Goal: Task Accomplishment & Management: Manage account settings

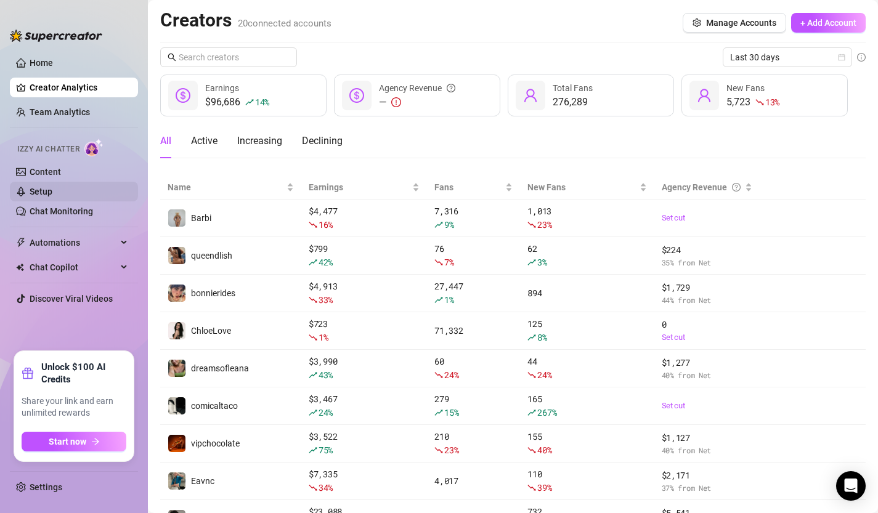
click at [51, 192] on link "Setup" at bounding box center [41, 192] width 23 height 10
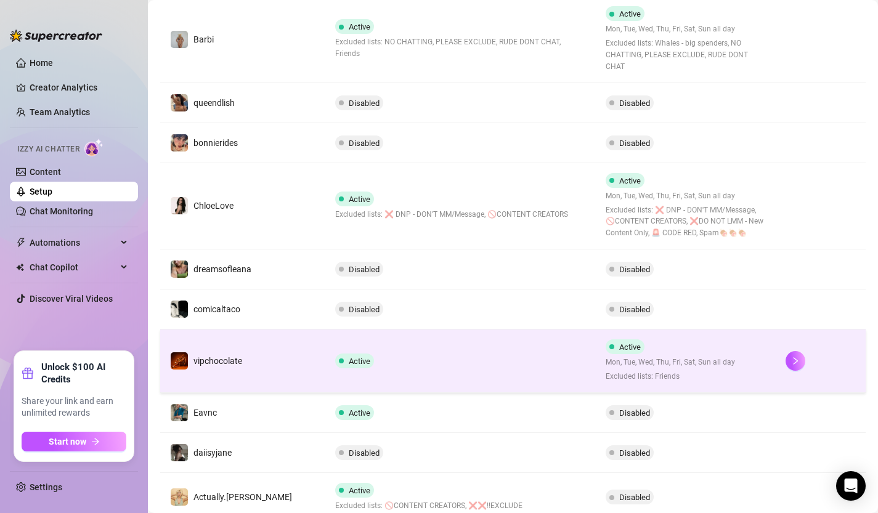
scroll to position [343, 0]
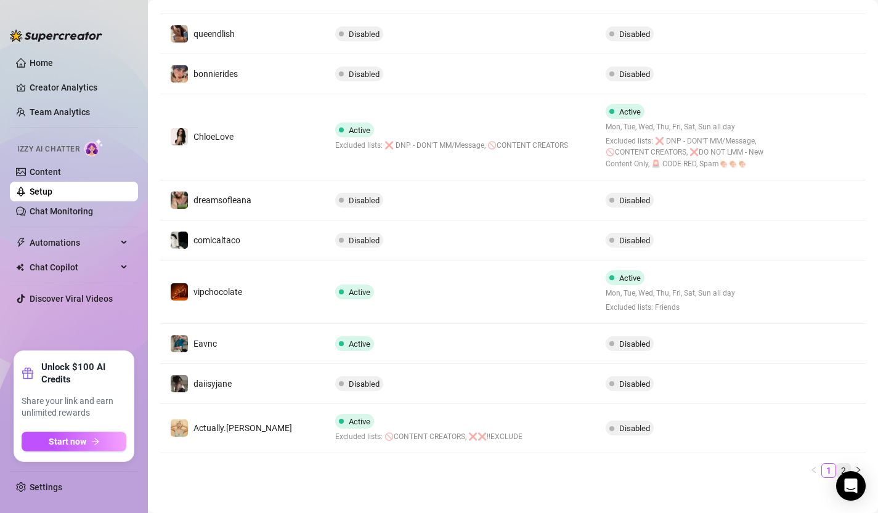
click at [845, 464] on link "2" at bounding box center [844, 471] width 14 height 14
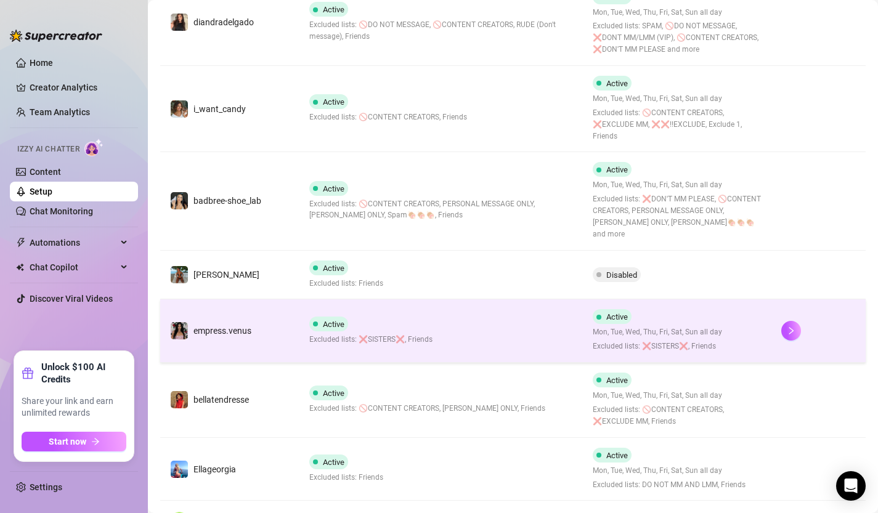
scroll to position [392, 0]
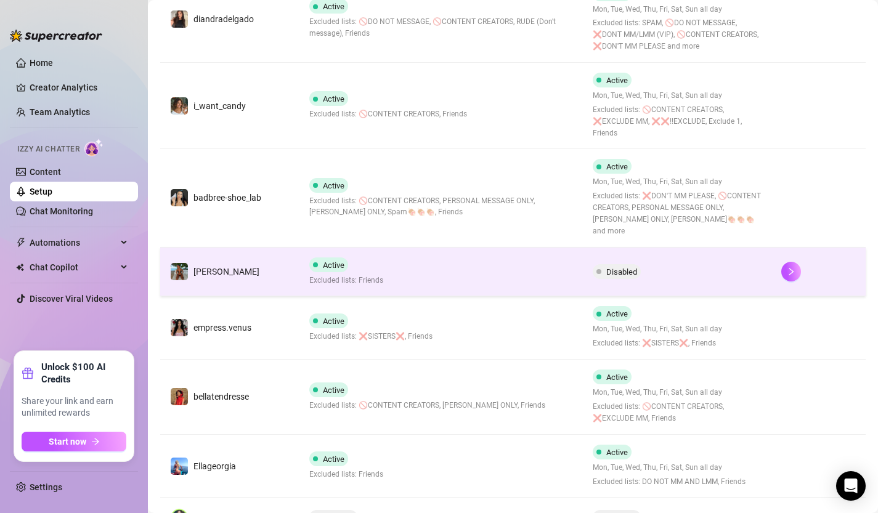
click at [447, 248] on td "Active Excluded lists: Friends" at bounding box center [440, 272] width 283 height 49
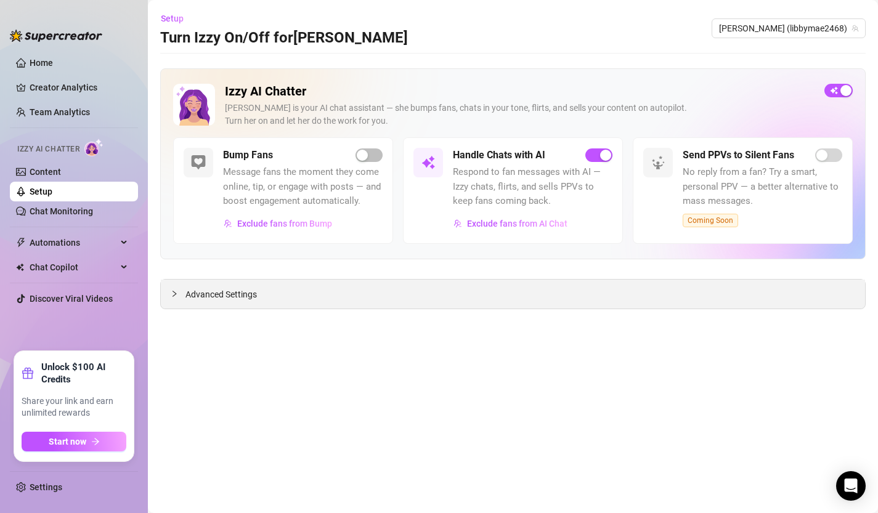
click at [232, 298] on span "Advanced Settings" at bounding box center [220, 295] width 71 height 14
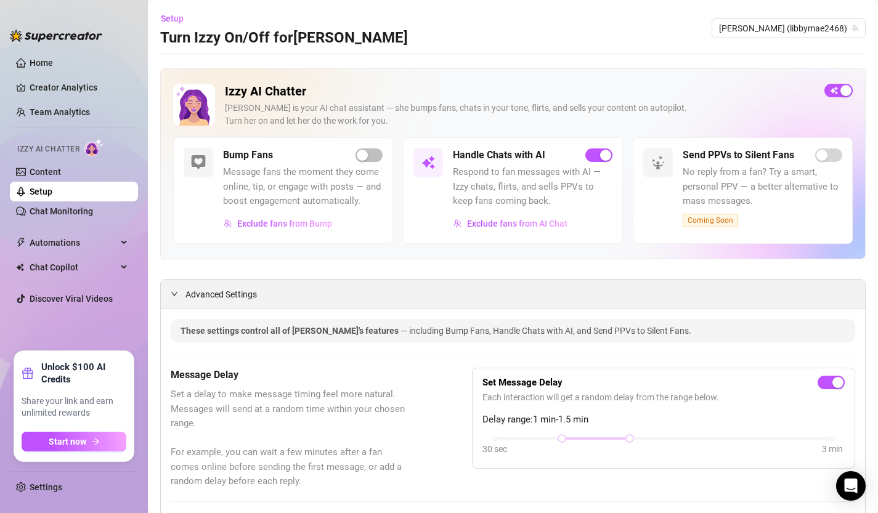
click at [232, 298] on span "Advanced Settings" at bounding box center [220, 295] width 71 height 14
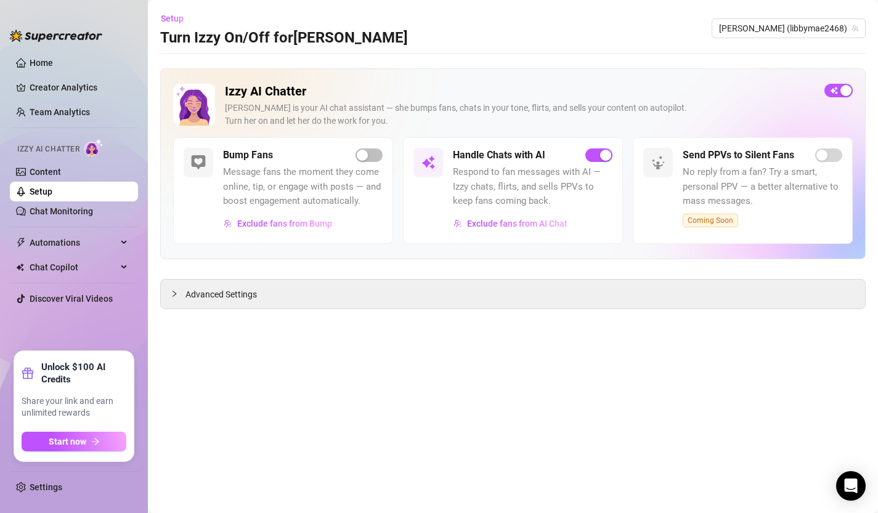
click at [529, 193] on span "Respond to fan messages with AI — Izzy chats, flirts, and sells PPVs to keep fa…" at bounding box center [533, 187] width 160 height 44
click at [524, 222] on span "Exclude fans from AI Chat" at bounding box center [517, 224] width 100 height 10
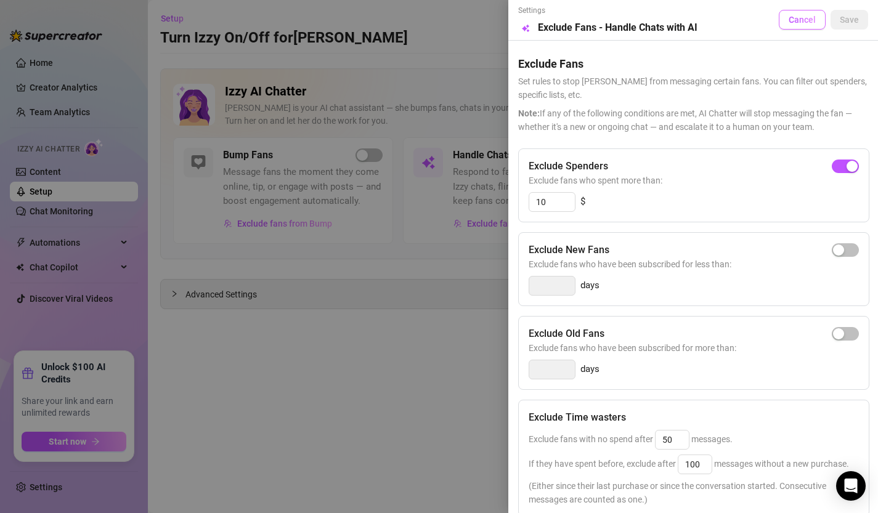
click at [791, 16] on span "Cancel" at bounding box center [802, 20] width 27 height 10
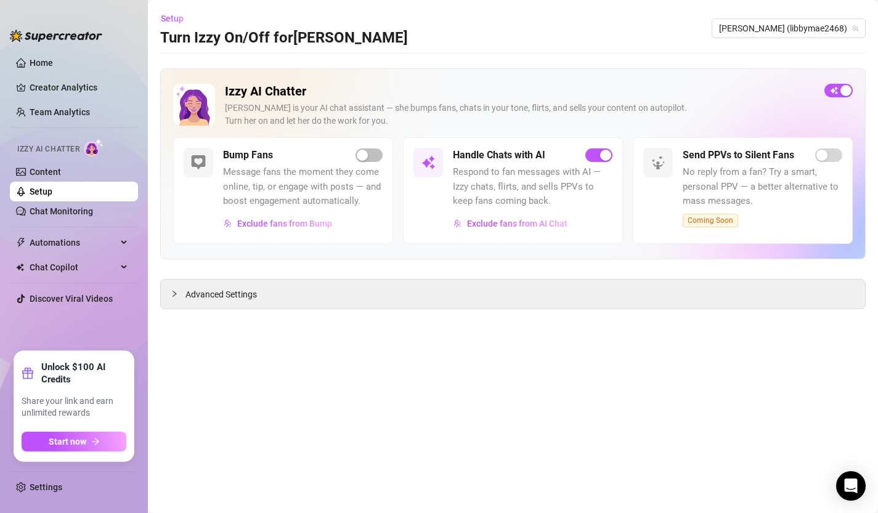
click at [33, 189] on link "Setup" at bounding box center [41, 192] width 23 height 10
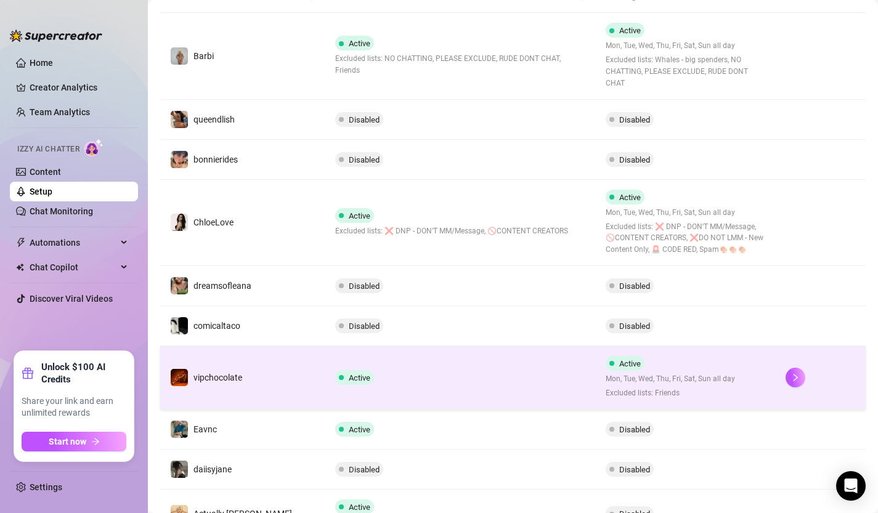
scroll to position [343, 0]
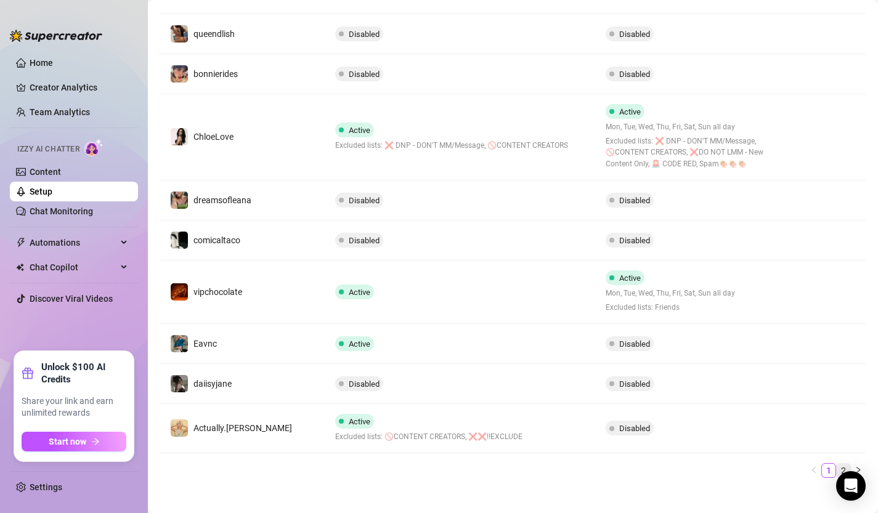
click at [845, 464] on link "2" at bounding box center [844, 471] width 14 height 14
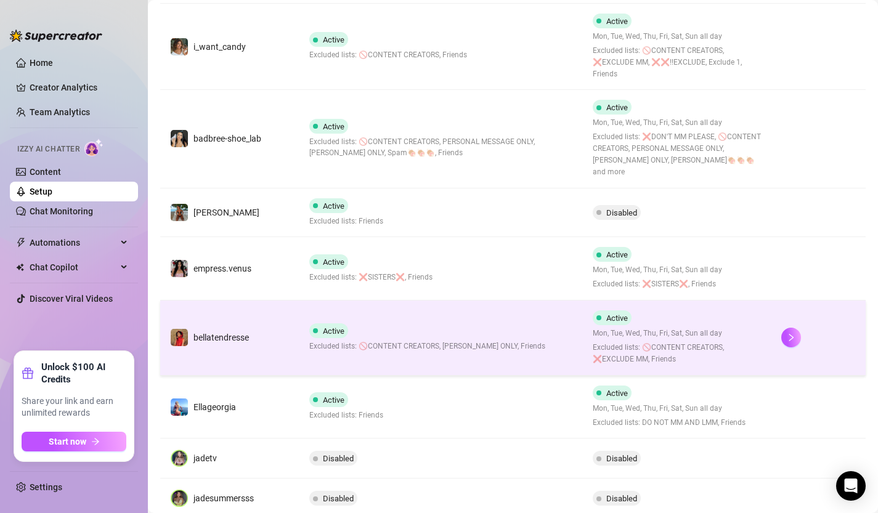
scroll to position [505, 0]
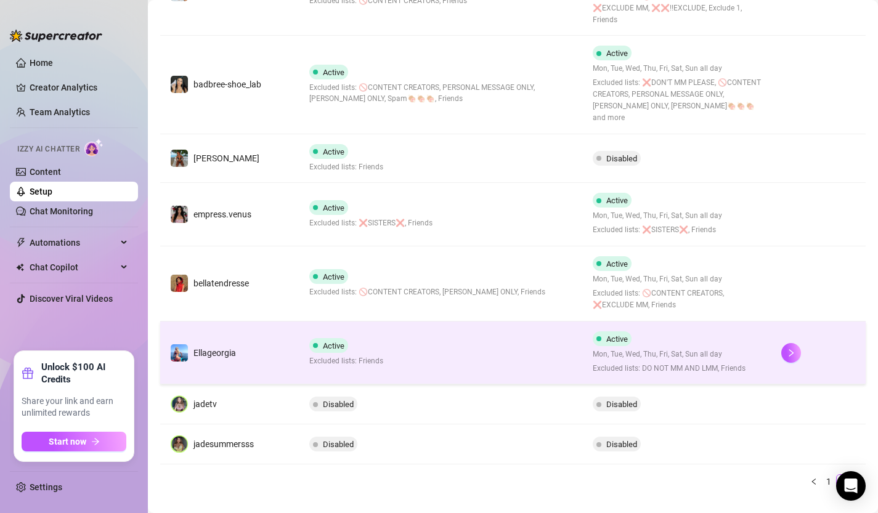
click at [401, 322] on td "Active Excluded lists: Friends" at bounding box center [440, 353] width 283 height 63
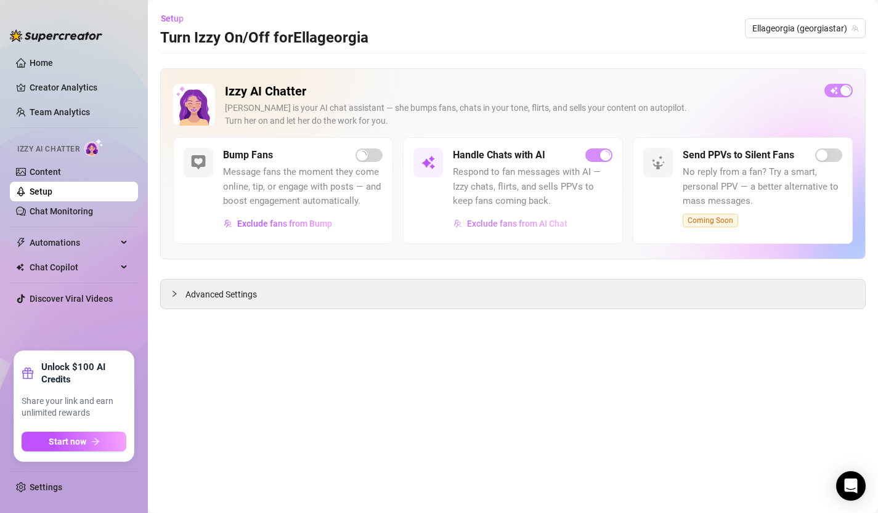
click at [516, 226] on span "Exclude fans from AI Chat" at bounding box center [517, 224] width 100 height 10
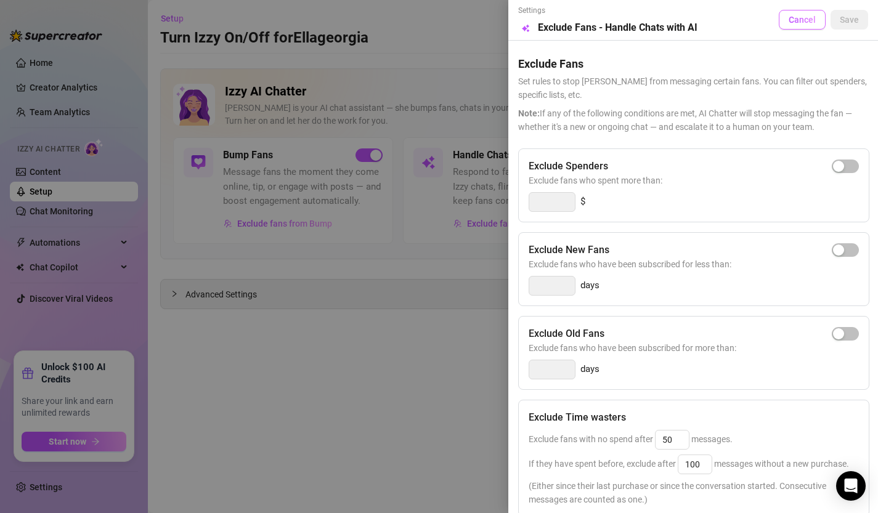
click at [802, 18] on span "Cancel" at bounding box center [802, 20] width 27 height 10
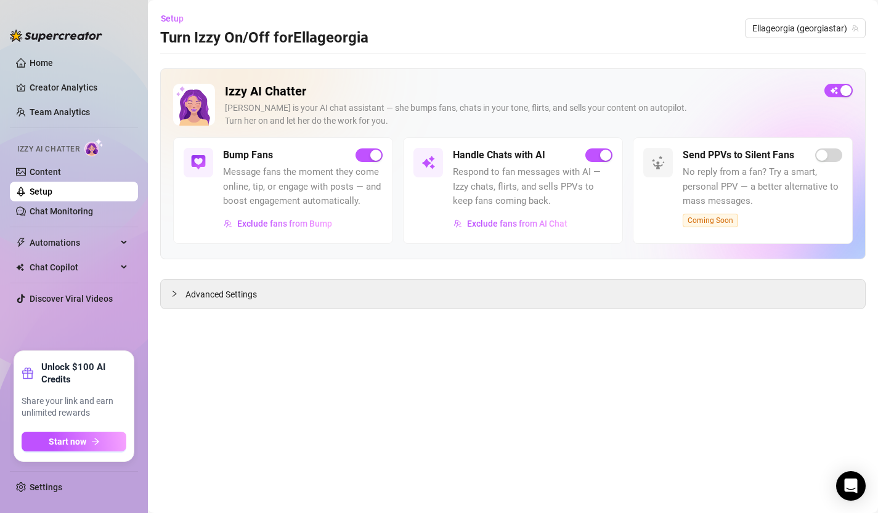
click at [52, 192] on link "Setup" at bounding box center [41, 192] width 23 height 10
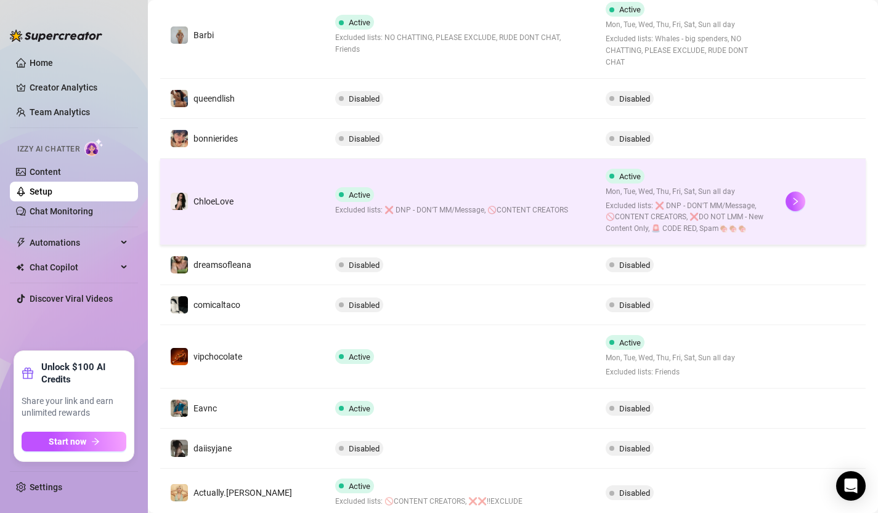
scroll to position [279, 0]
click at [335, 204] on span "Excluded lists: ❌ DNP - DON'T MM/Message, 🚫CONTENT CREATORS" at bounding box center [451, 210] width 233 height 12
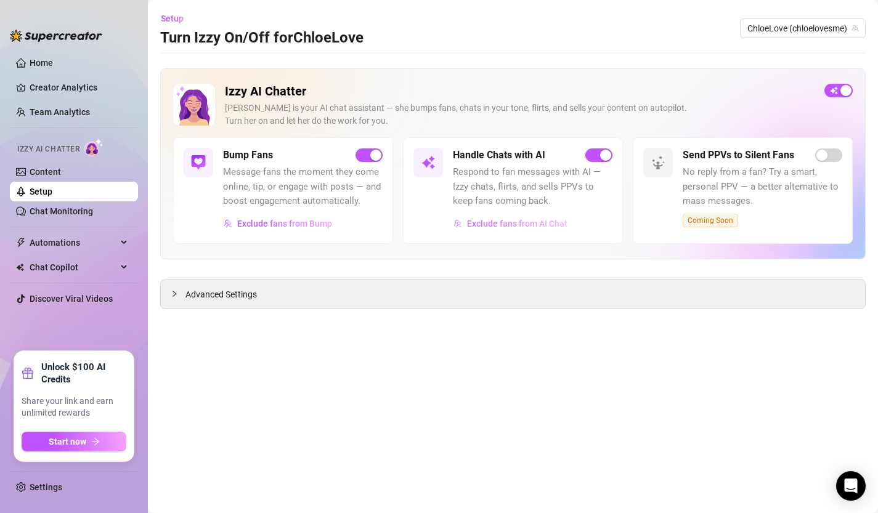
click at [515, 221] on span "Exclude fans from AI Chat" at bounding box center [517, 224] width 100 height 10
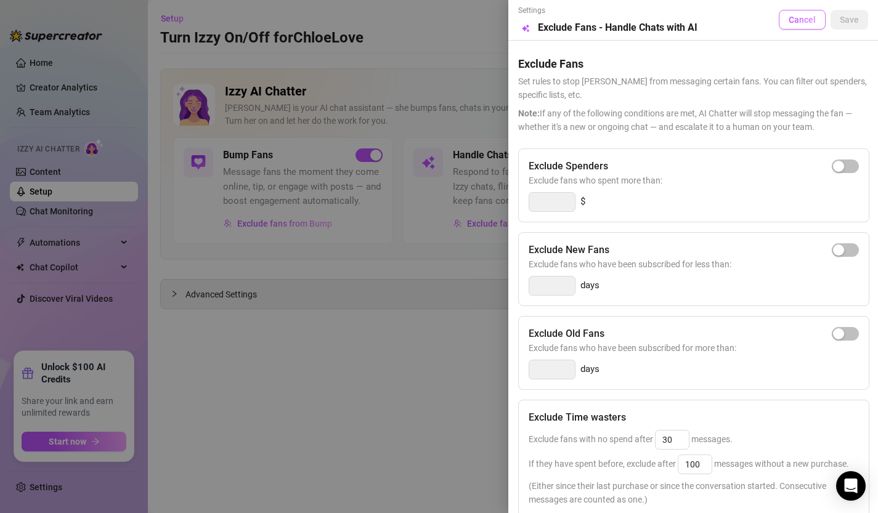
click at [800, 20] on span "Cancel" at bounding box center [802, 20] width 27 height 10
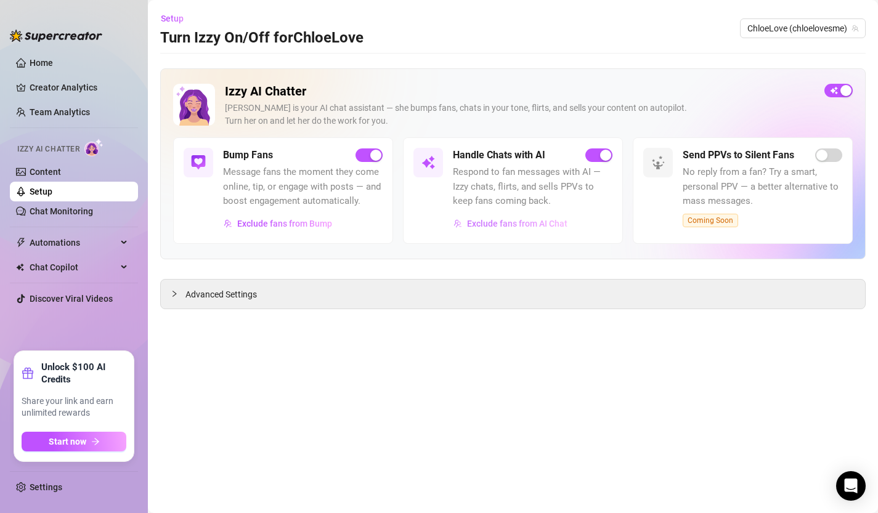
click at [508, 218] on button "Exclude fans from AI Chat" at bounding box center [510, 224] width 115 height 20
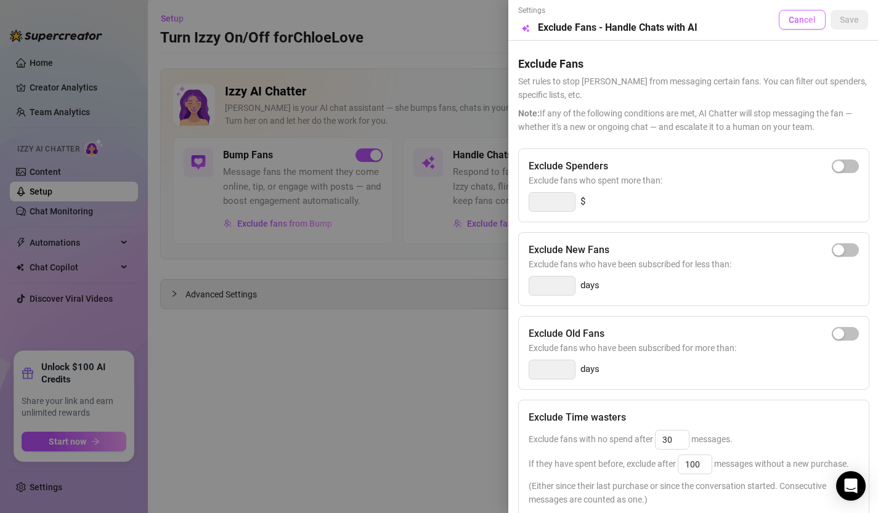
click at [807, 21] on span "Cancel" at bounding box center [802, 20] width 27 height 10
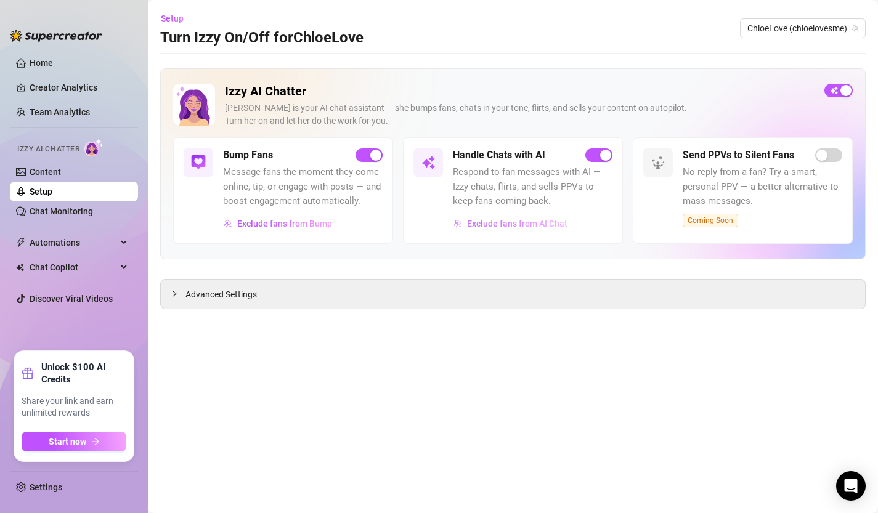
click at [486, 224] on span "Exclude fans from AI Chat" at bounding box center [517, 224] width 100 height 10
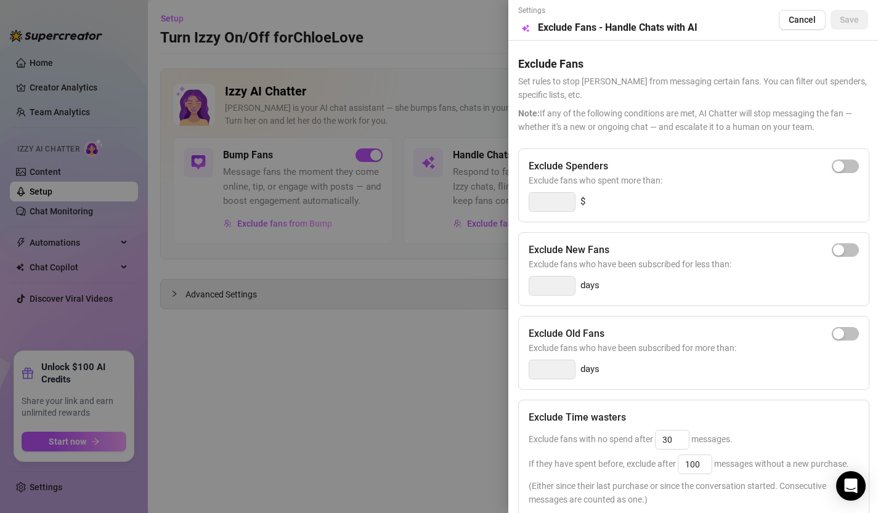
scroll to position [138, 0]
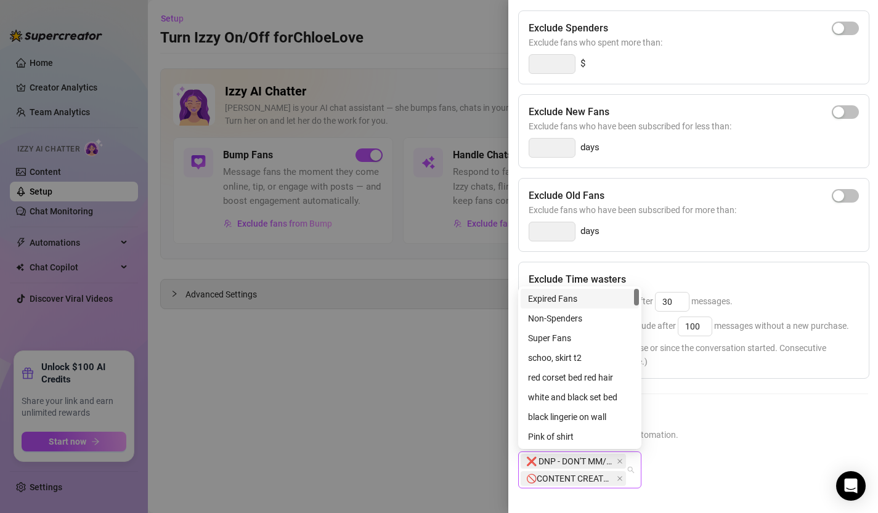
click at [604, 463] on span "❌ DNP - DON'T MM/Message" at bounding box center [570, 462] width 88 height 14
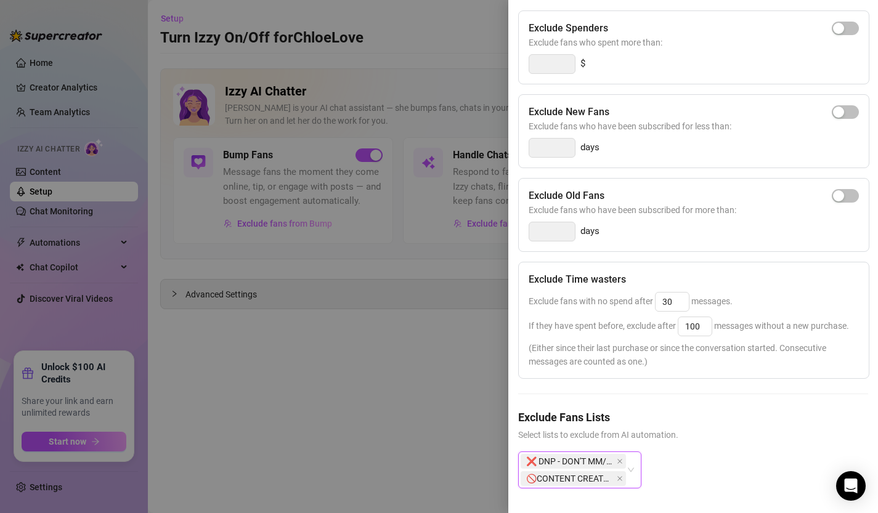
click at [635, 479] on div "❌ DNP - DON'T MM/Message 🚫CONTENT CREATORS" at bounding box center [579, 470] width 123 height 37
click at [632, 469] on div "❌ DNP - DON'T MM/Message 🚫CONTENT CREATORS" at bounding box center [579, 470] width 123 height 37
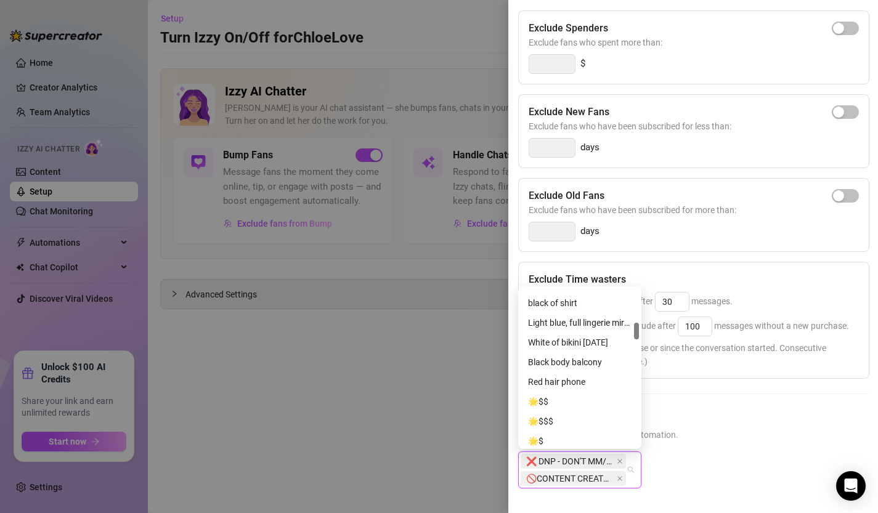
scroll to position [0, 0]
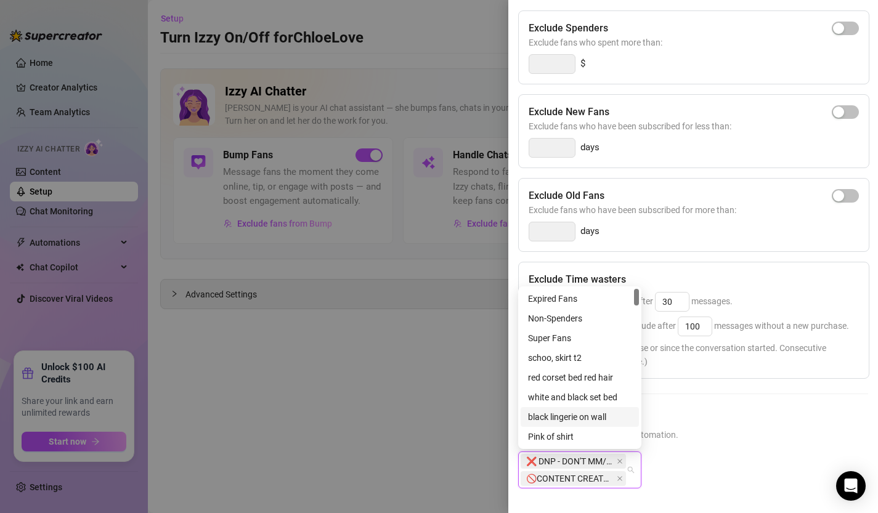
click at [729, 441] on span "Select lists to exclude from AI automation." at bounding box center [693, 435] width 350 height 14
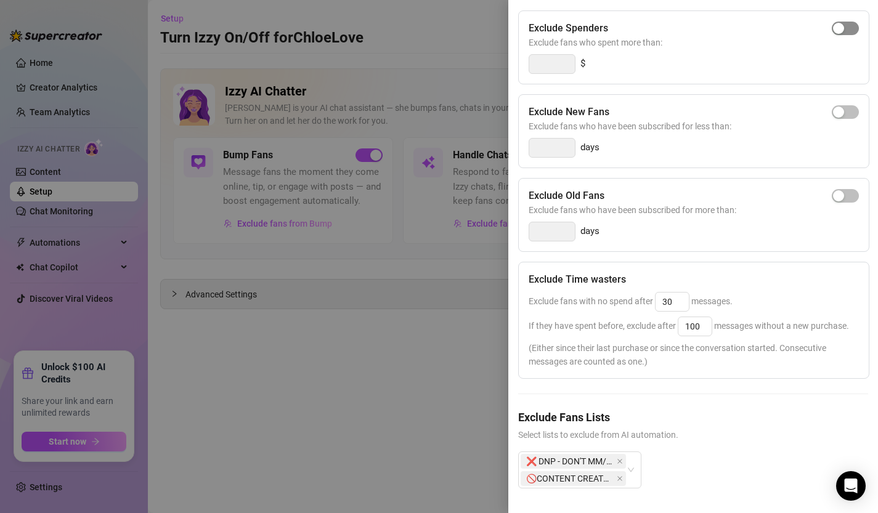
click at [847, 30] on span "button" at bounding box center [845, 29] width 27 height 14
type input "300"
click at [847, 30] on div "button" at bounding box center [852, 28] width 11 height 11
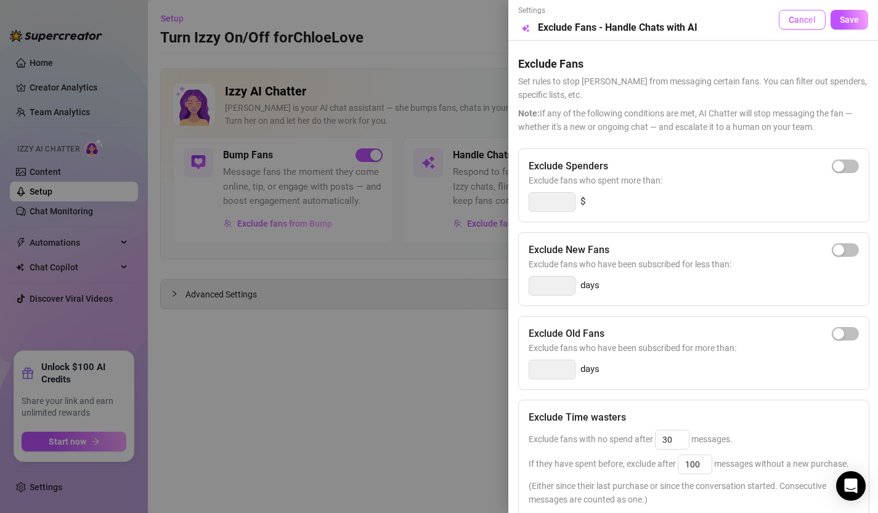
click at [802, 17] on span "Cancel" at bounding box center [802, 20] width 27 height 10
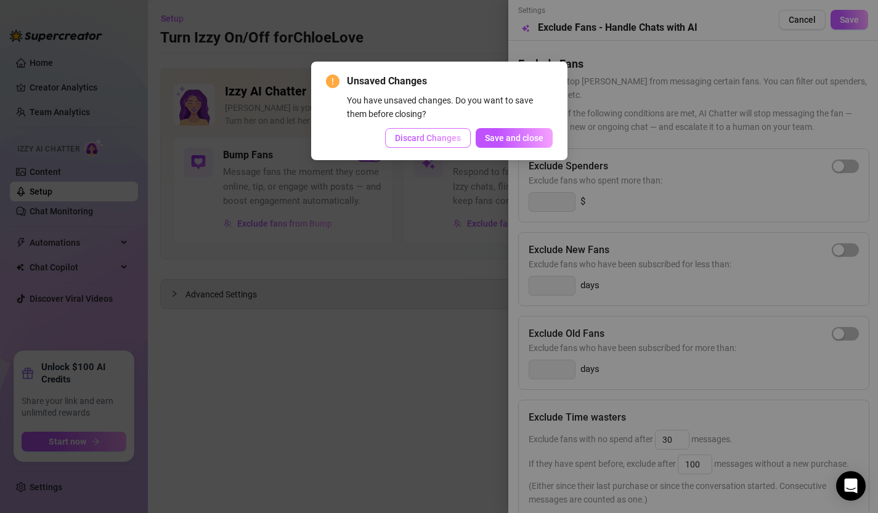
click at [441, 137] on span "Discard Changes" at bounding box center [428, 138] width 66 height 10
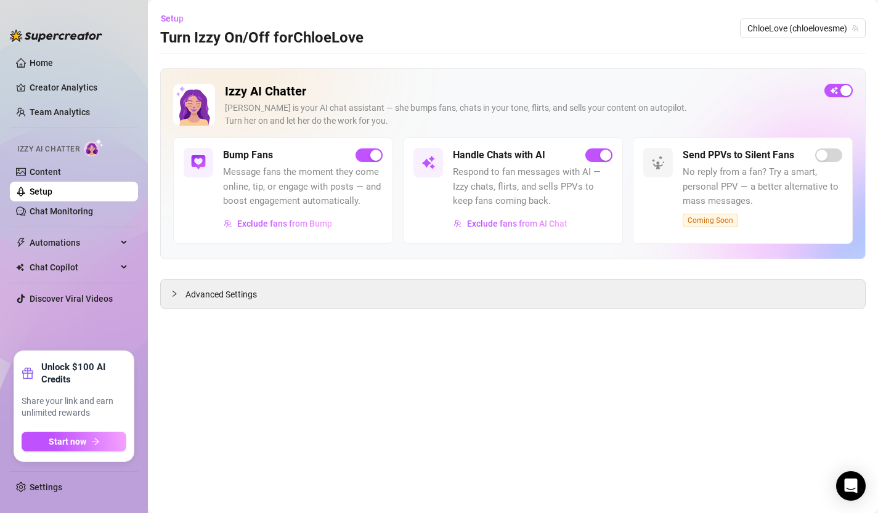
click at [52, 193] on link "Setup" at bounding box center [41, 192] width 23 height 10
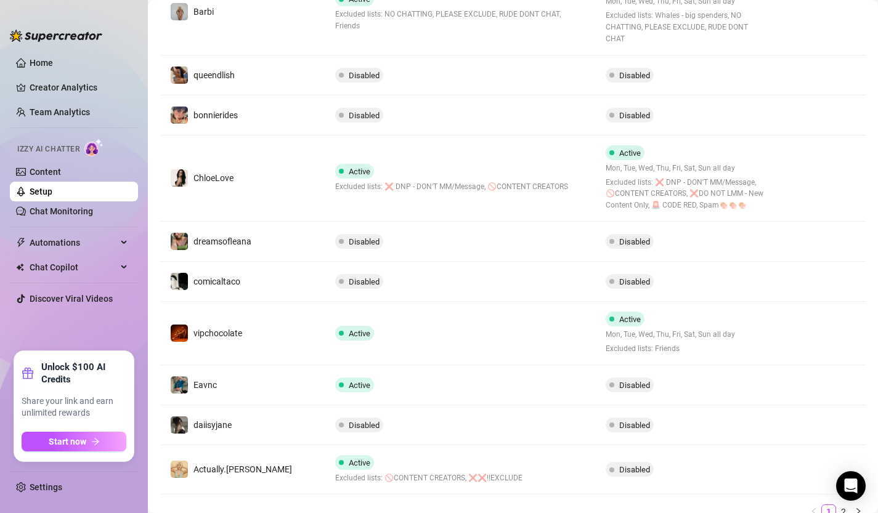
scroll to position [343, 0]
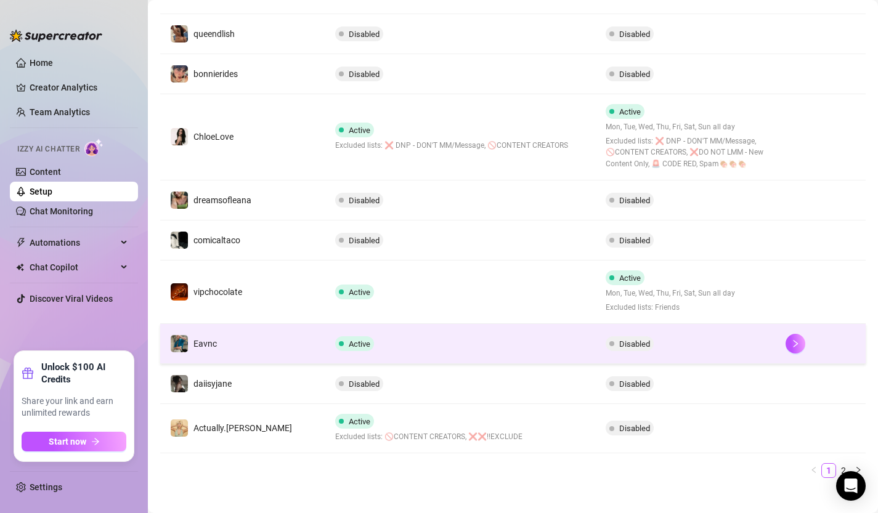
click at [355, 339] on td "Active" at bounding box center [460, 344] width 271 height 40
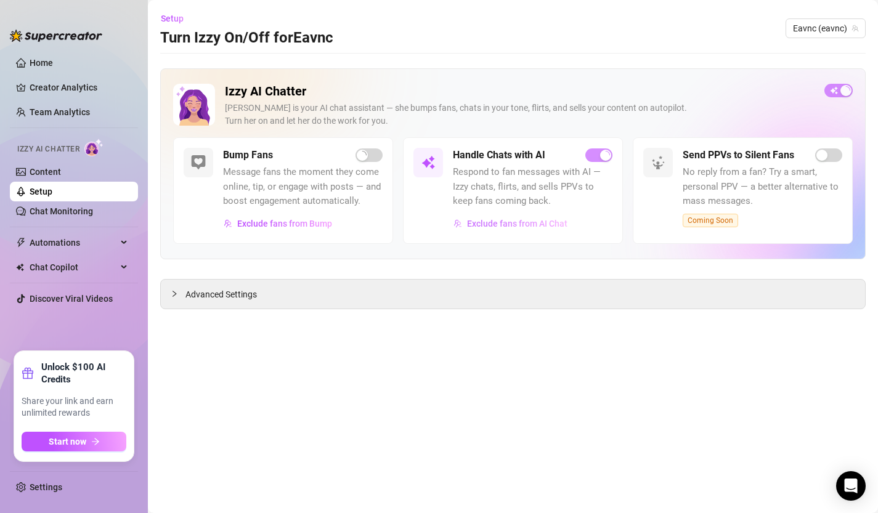
click at [521, 226] on span "Exclude fans from AI Chat" at bounding box center [517, 224] width 100 height 10
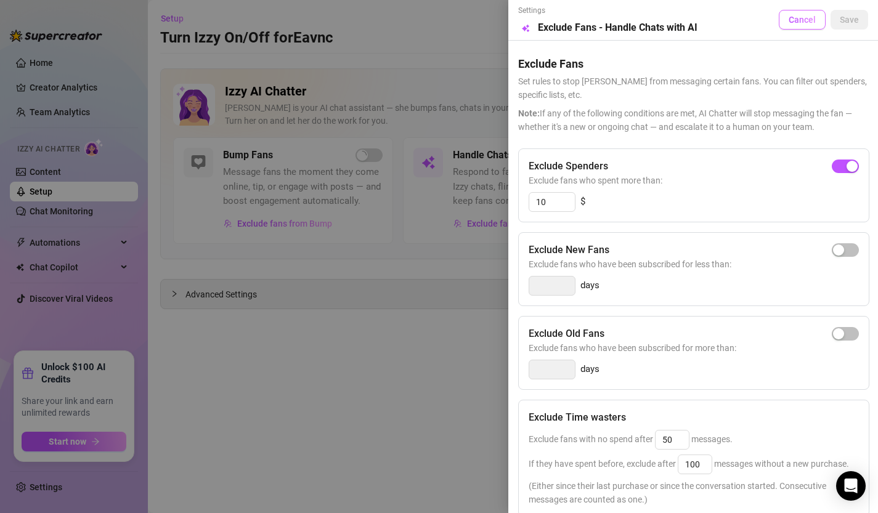
click at [811, 25] on span "Cancel" at bounding box center [802, 20] width 27 height 10
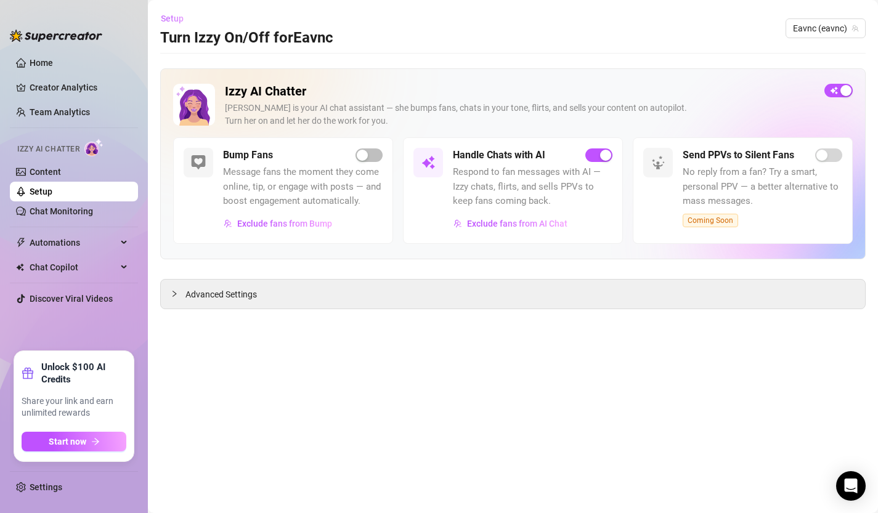
click at [168, 16] on span "Setup" at bounding box center [172, 19] width 23 height 10
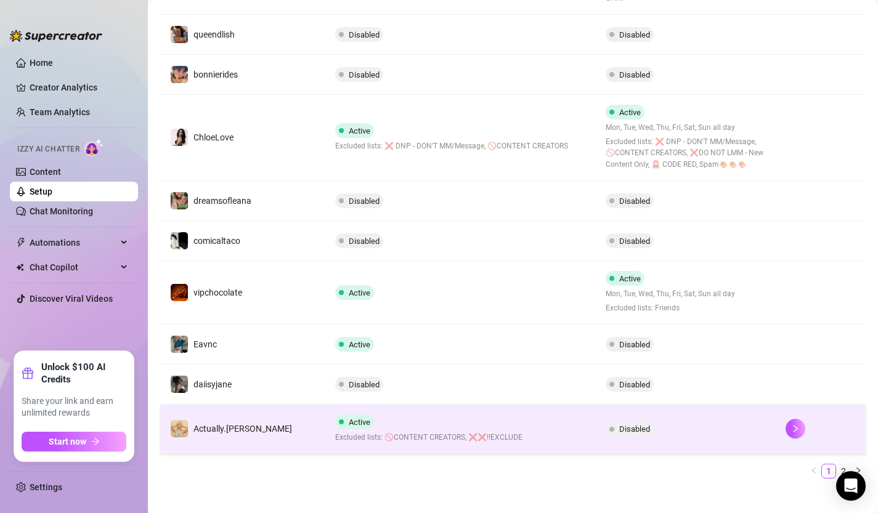
scroll to position [343, 0]
click at [794, 425] on icon "right" at bounding box center [796, 428] width 4 height 7
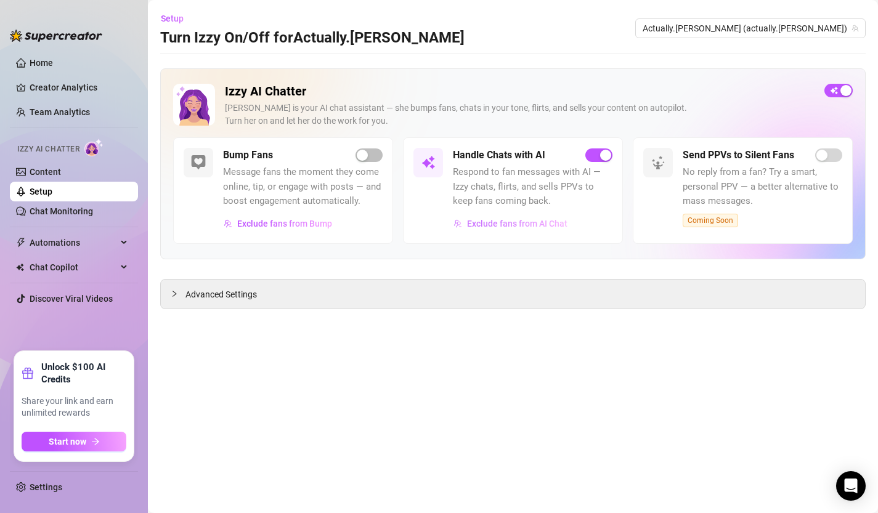
click at [533, 229] on button "Exclude fans from AI Chat" at bounding box center [510, 224] width 115 height 20
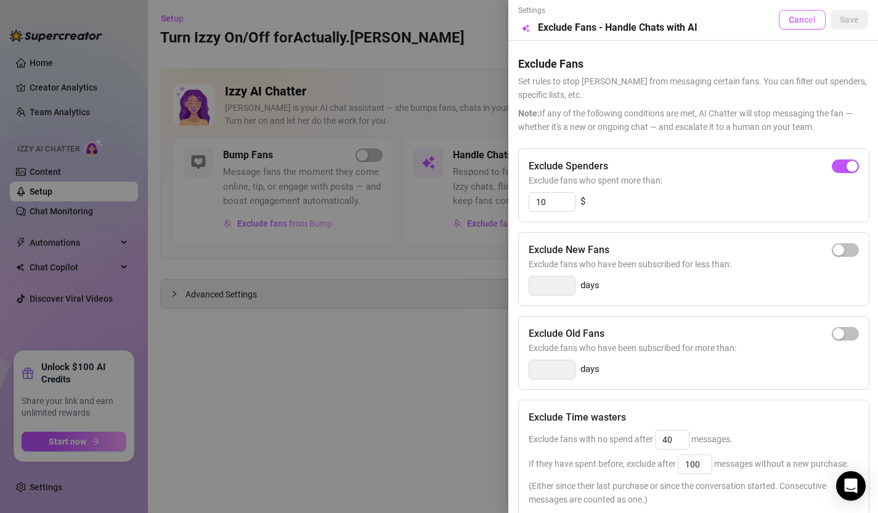
click at [800, 26] on button "Cancel" at bounding box center [802, 20] width 47 height 20
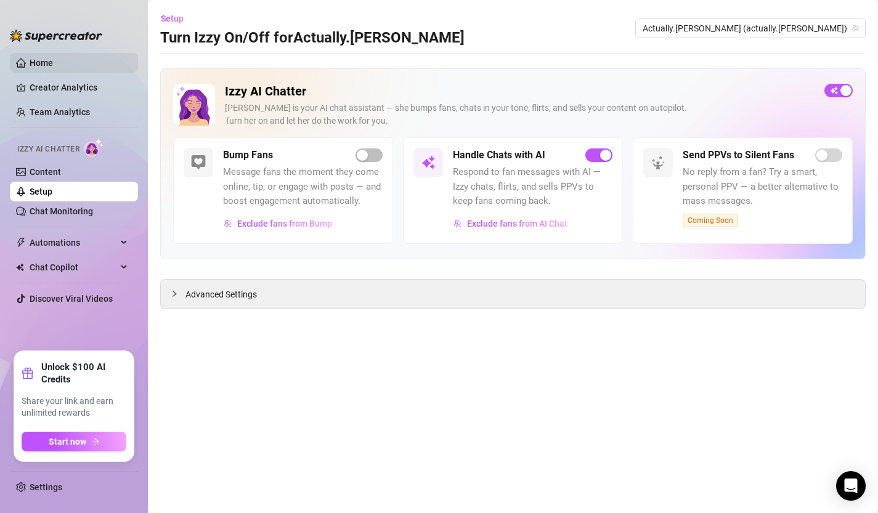
click at [36, 65] on link "Home" at bounding box center [41, 63] width 23 height 10
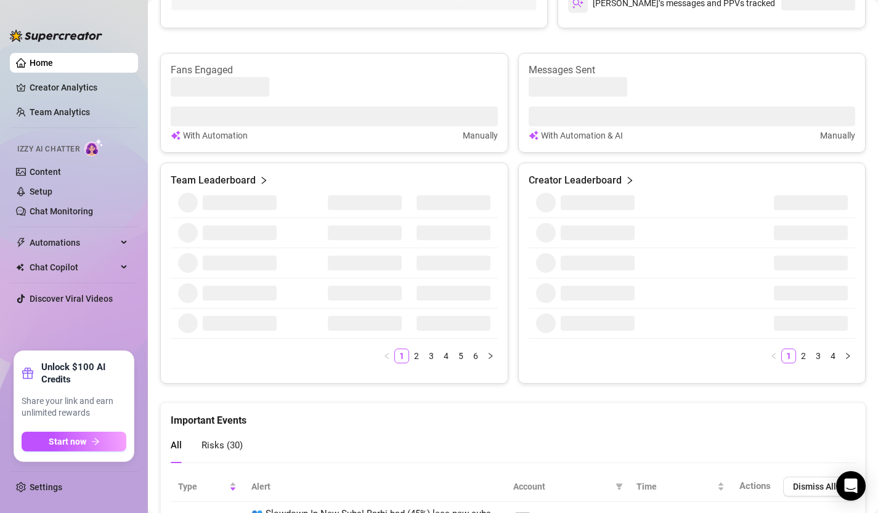
scroll to position [468, 0]
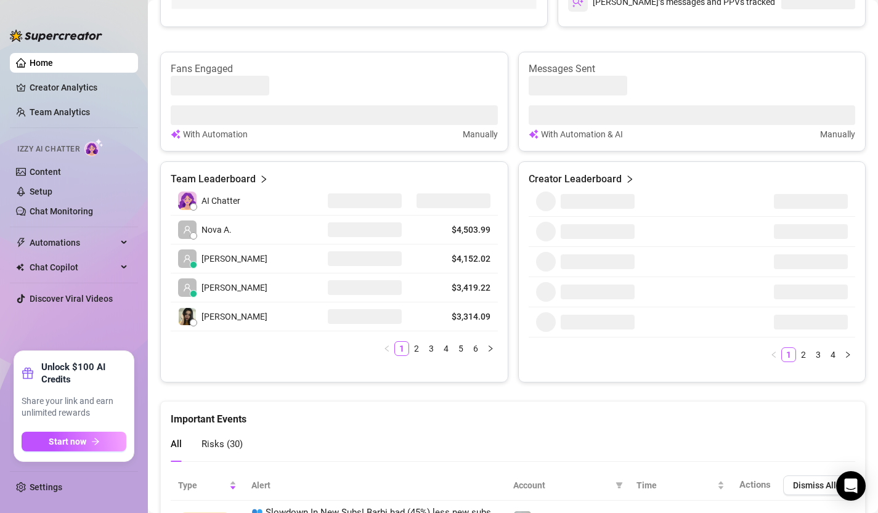
click at [609, 178] on article "Creator Leaderboard" at bounding box center [575, 179] width 93 height 15
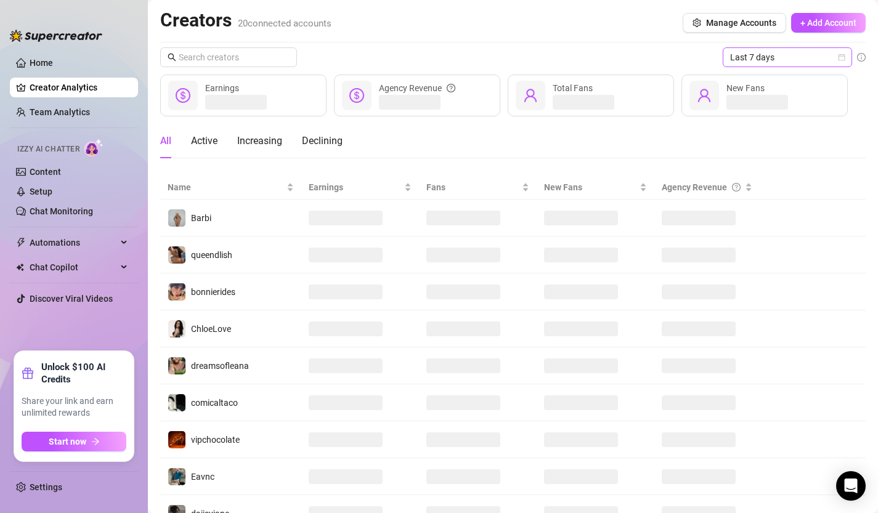
click at [841, 59] on icon "calendar" at bounding box center [841, 57] width 7 height 7
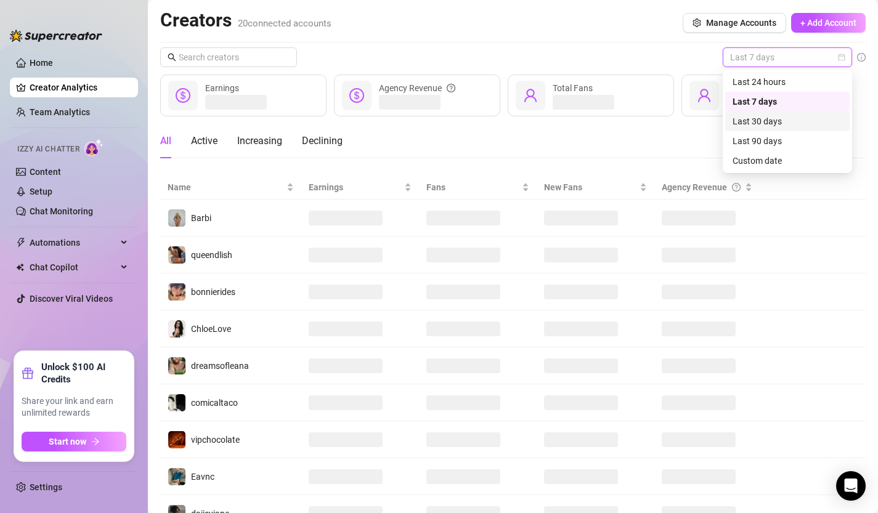
click at [777, 121] on div "Last 30 days" at bounding box center [788, 122] width 110 height 14
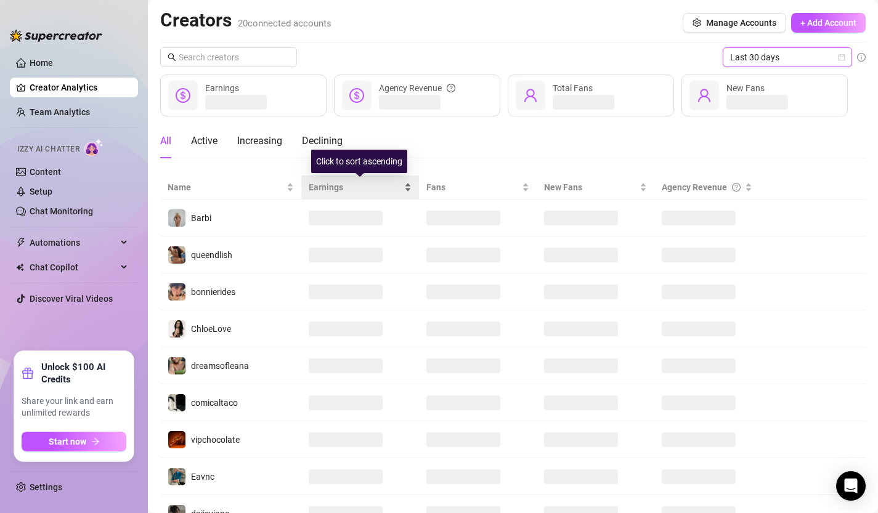
click at [407, 190] on div "Earnings" at bounding box center [360, 188] width 103 height 14
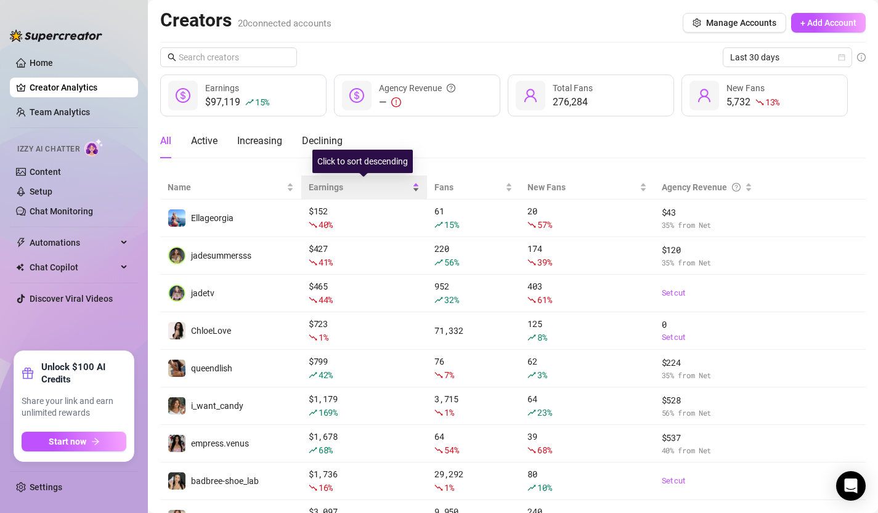
click at [413, 191] on div "Earnings" at bounding box center [364, 188] width 111 height 14
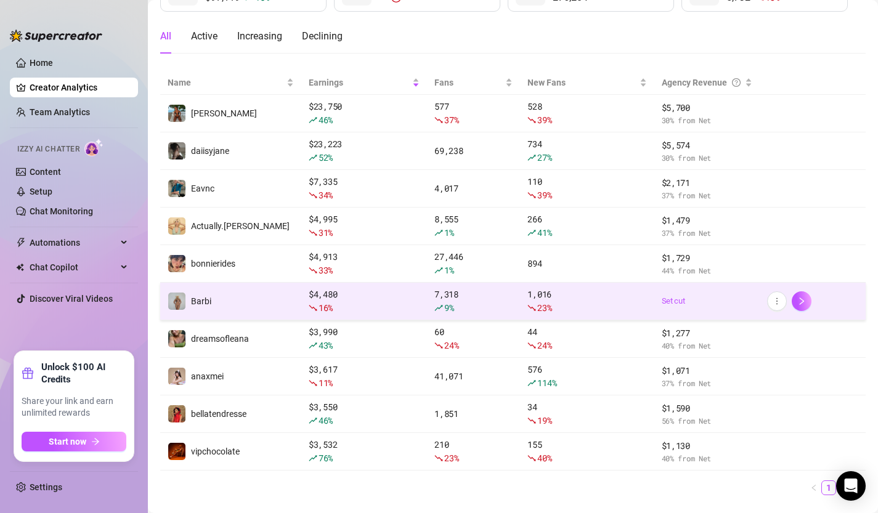
scroll to position [134, 0]
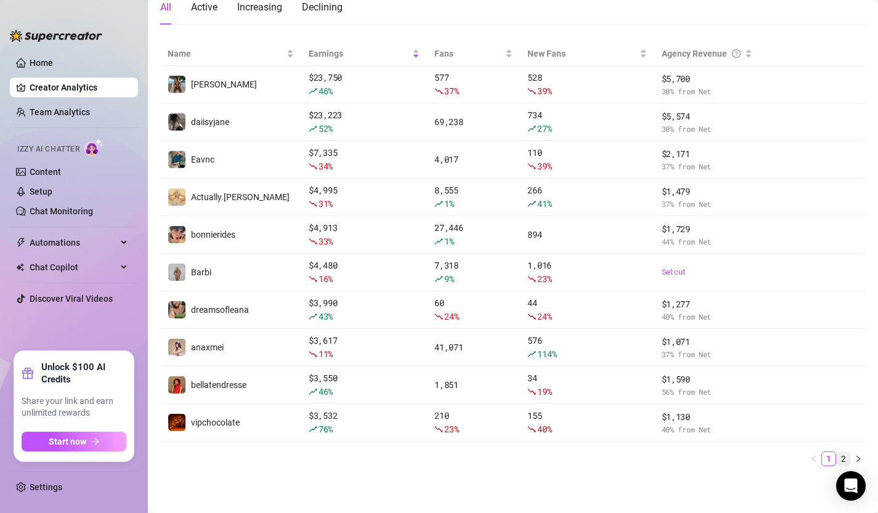
click at [842, 459] on link "2" at bounding box center [844, 459] width 14 height 14
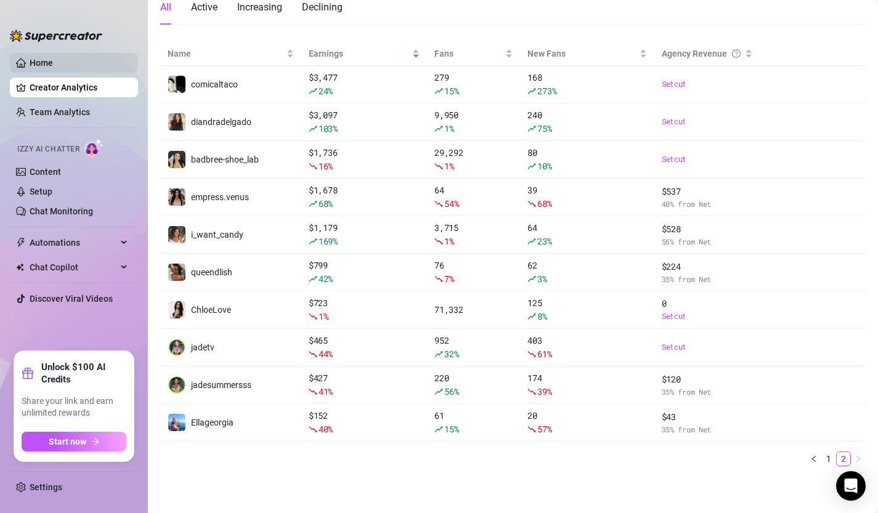
click at [50, 67] on link "Home" at bounding box center [41, 63] width 23 height 10
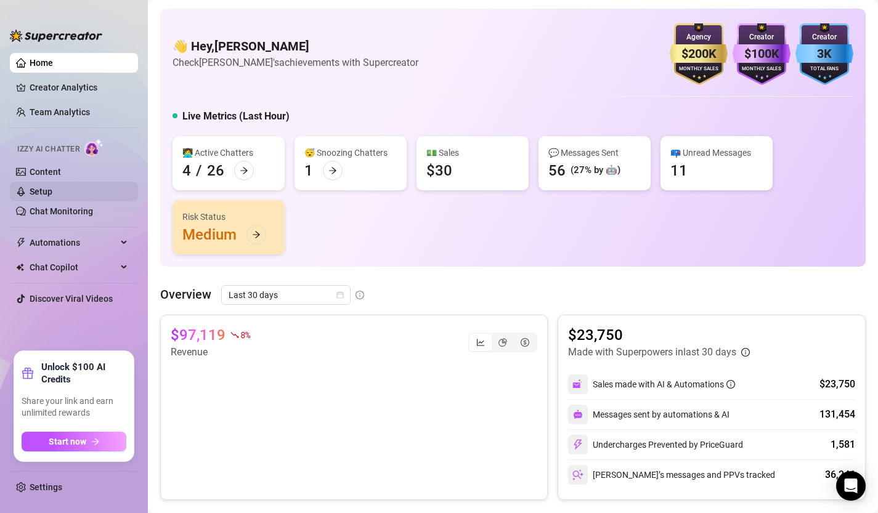
click at [51, 188] on link "Setup" at bounding box center [41, 192] width 23 height 10
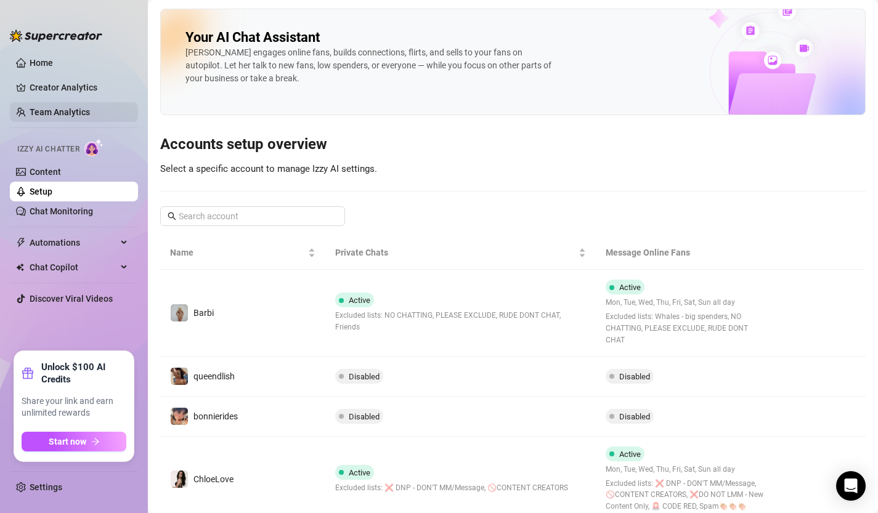
click at [62, 110] on link "Team Analytics" at bounding box center [60, 112] width 60 height 10
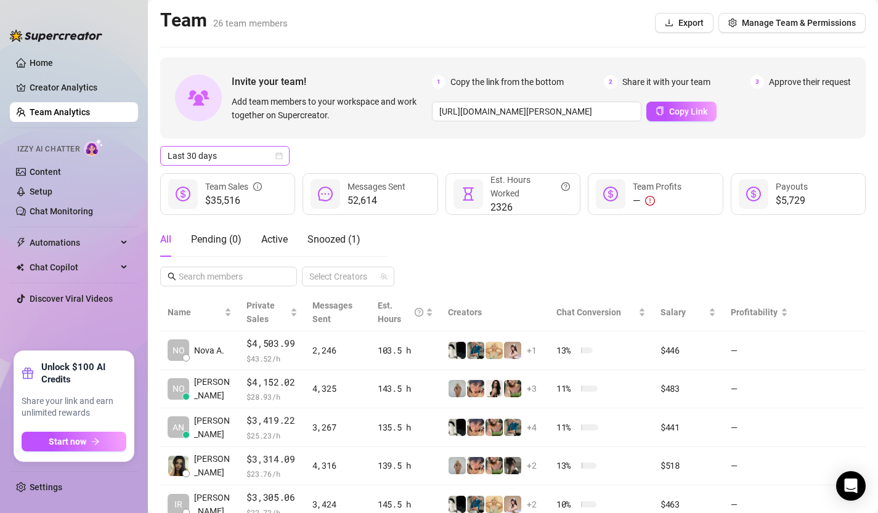
click at [279, 155] on icon "calendar" at bounding box center [279, 156] width 7 height 7
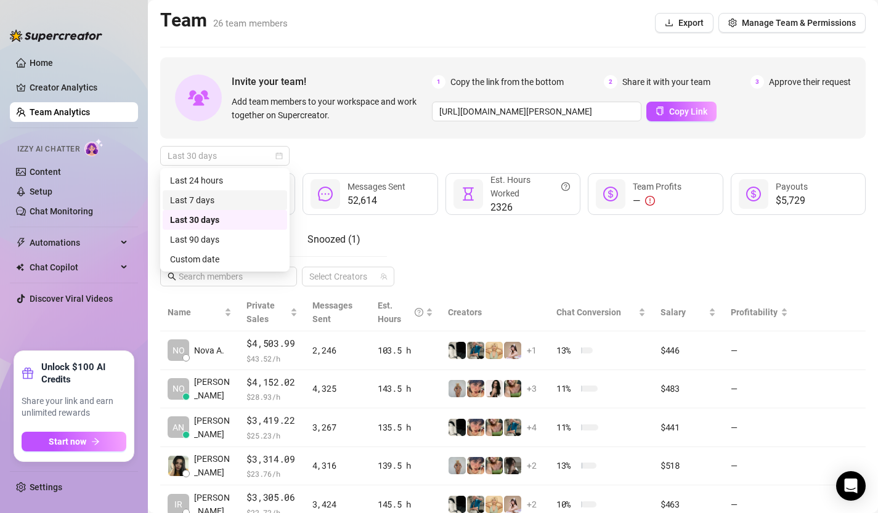
click at [231, 199] on div "Last 7 days" at bounding box center [225, 200] width 110 height 14
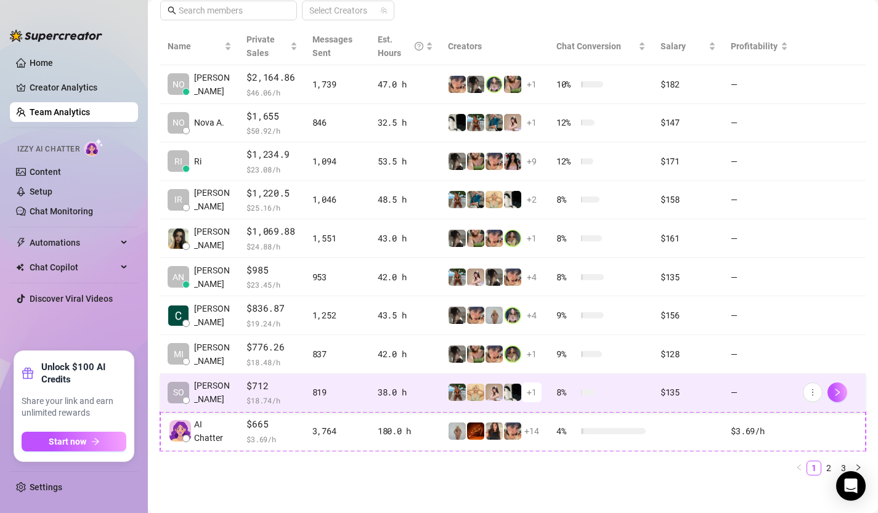
scroll to position [267, 0]
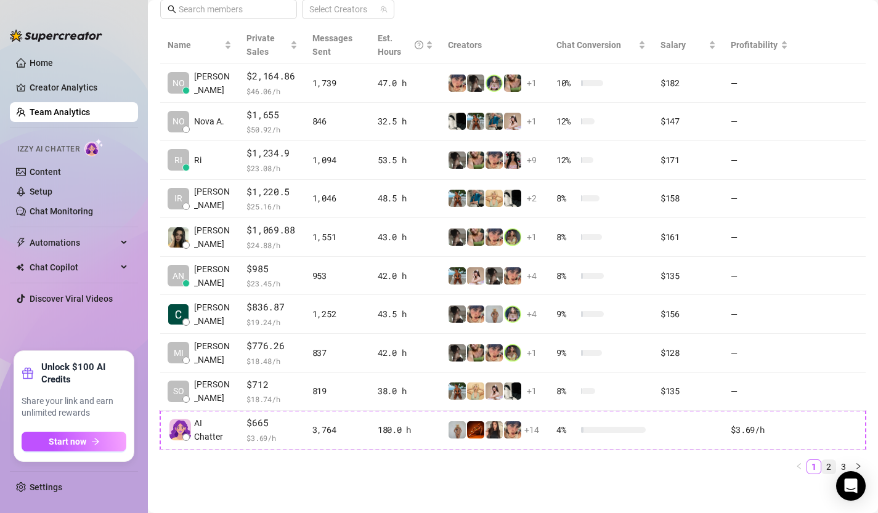
click at [829, 466] on link "2" at bounding box center [829, 467] width 14 height 14
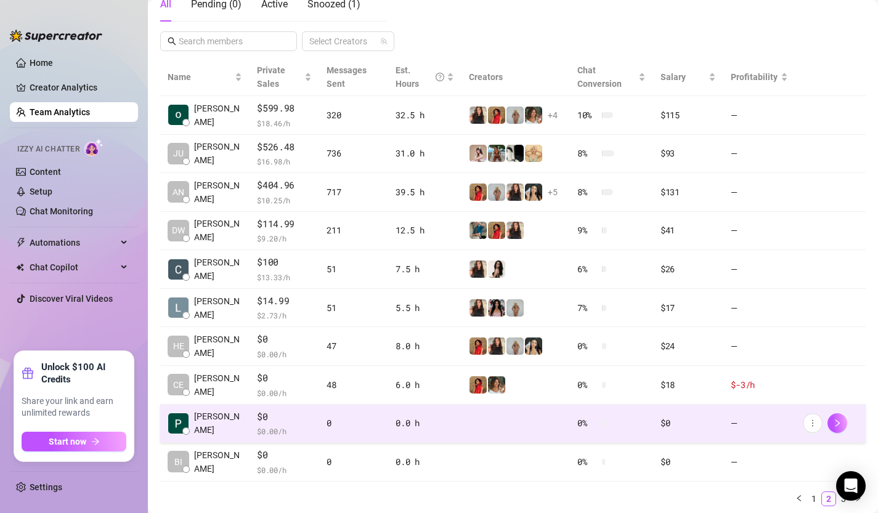
scroll to position [275, 0]
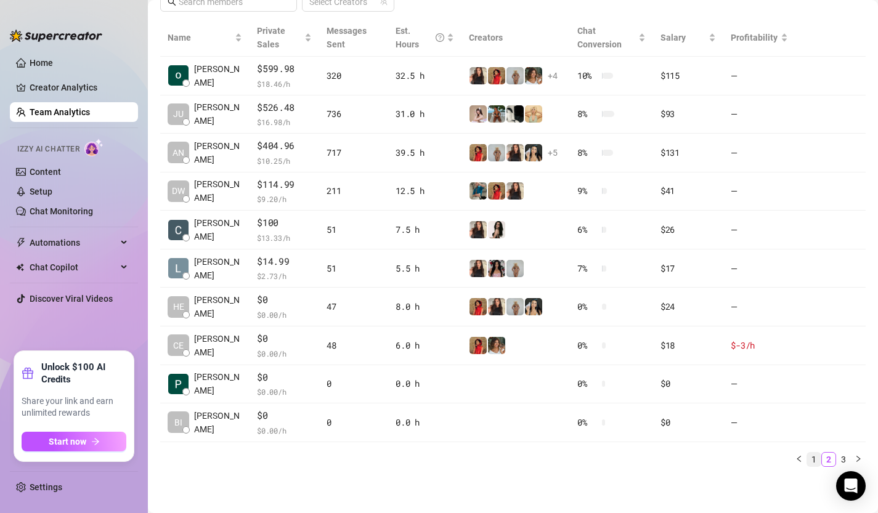
click at [817, 463] on link "1" at bounding box center [814, 460] width 14 height 14
